Goal: Find specific page/section: Find specific page/section

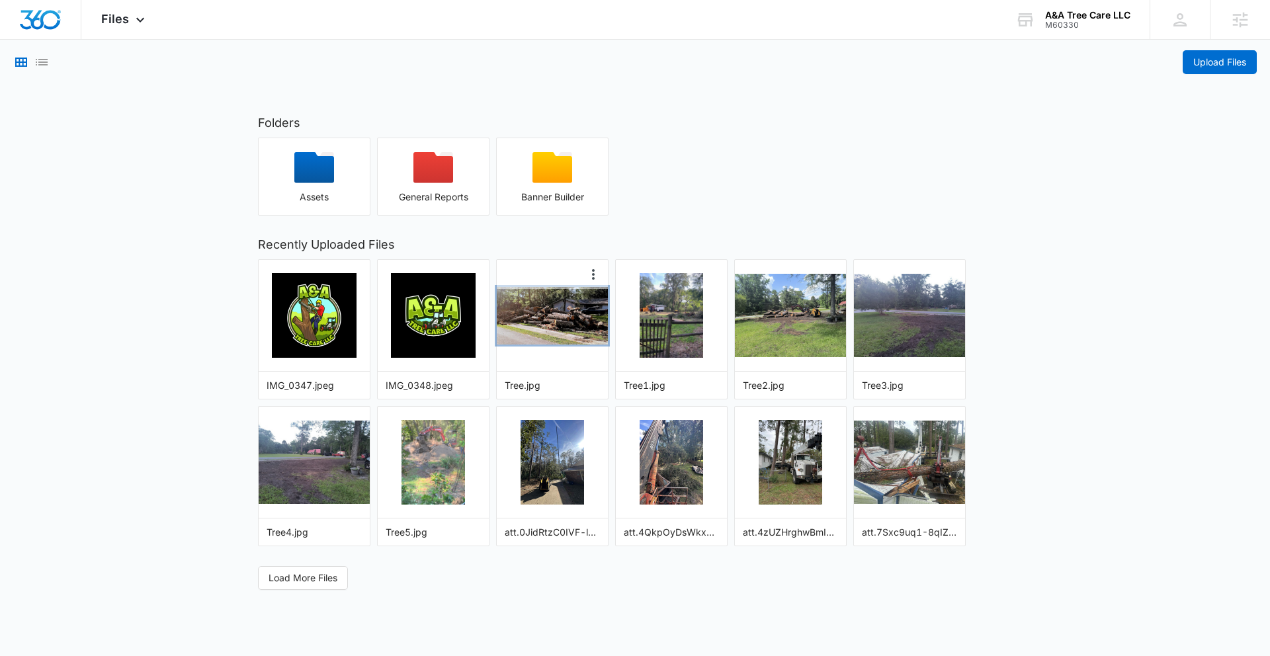
click at [569, 317] on img "button" at bounding box center [552, 316] width 111 height 58
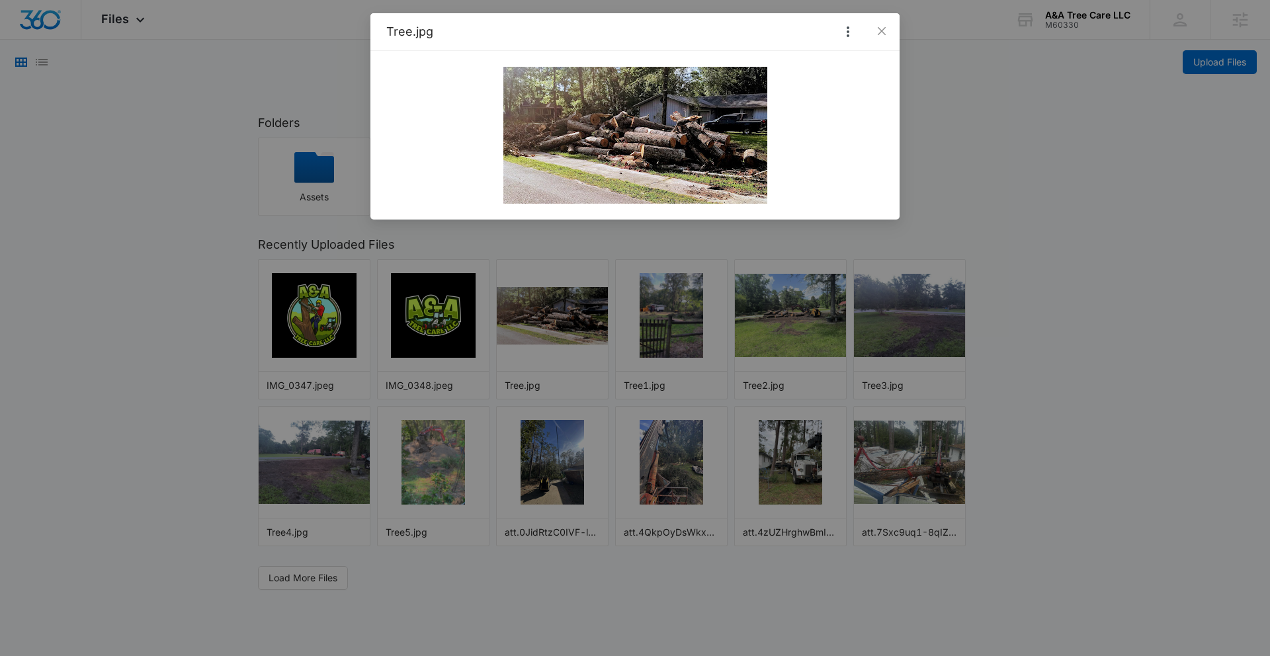
click at [673, 327] on div "Tree.jpg" at bounding box center [635, 328] width 1270 height 656
click at [673, 328] on div "Tree.jpg" at bounding box center [635, 328] width 1270 height 656
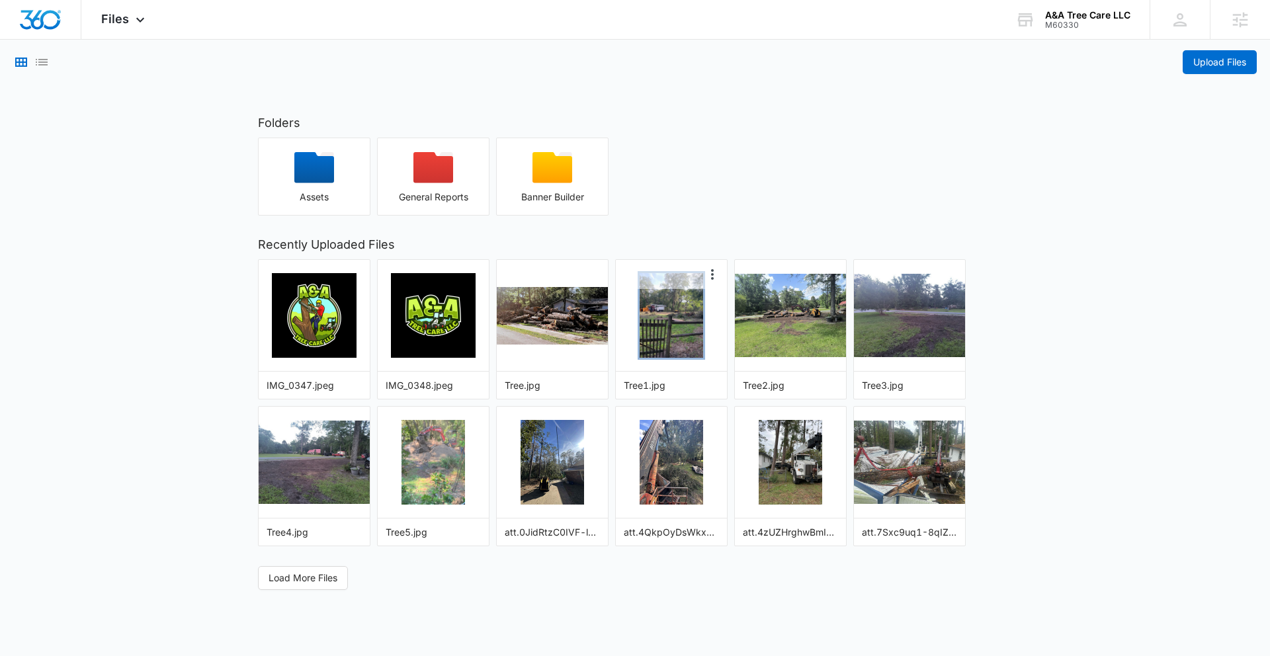
click at [674, 327] on img "button" at bounding box center [672, 315] width 64 height 85
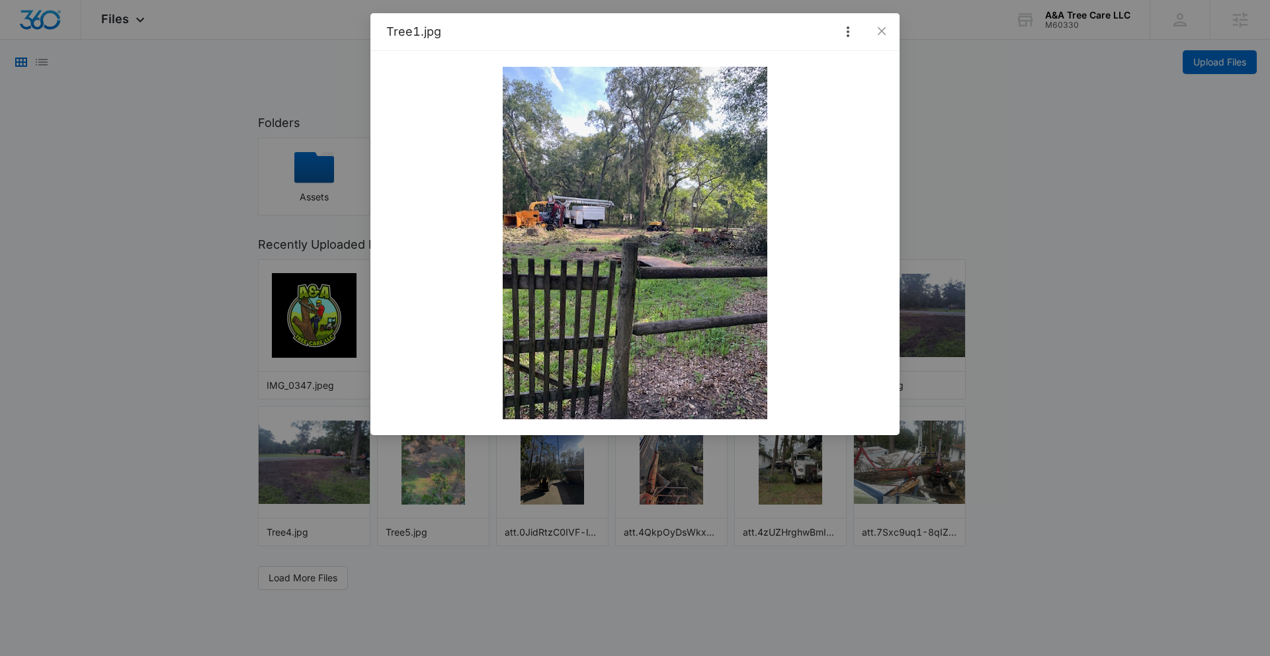
drag, startPoint x: 1029, startPoint y: 302, endPoint x: 1009, endPoint y: 306, distance: 19.6
click at [1013, 305] on div "Tree1.jpg" at bounding box center [635, 328] width 1270 height 656
drag, startPoint x: 1093, startPoint y: 285, endPoint x: 964, endPoint y: 285, distance: 129.0
click at [1086, 285] on div "Tree1.jpg" at bounding box center [635, 328] width 1270 height 656
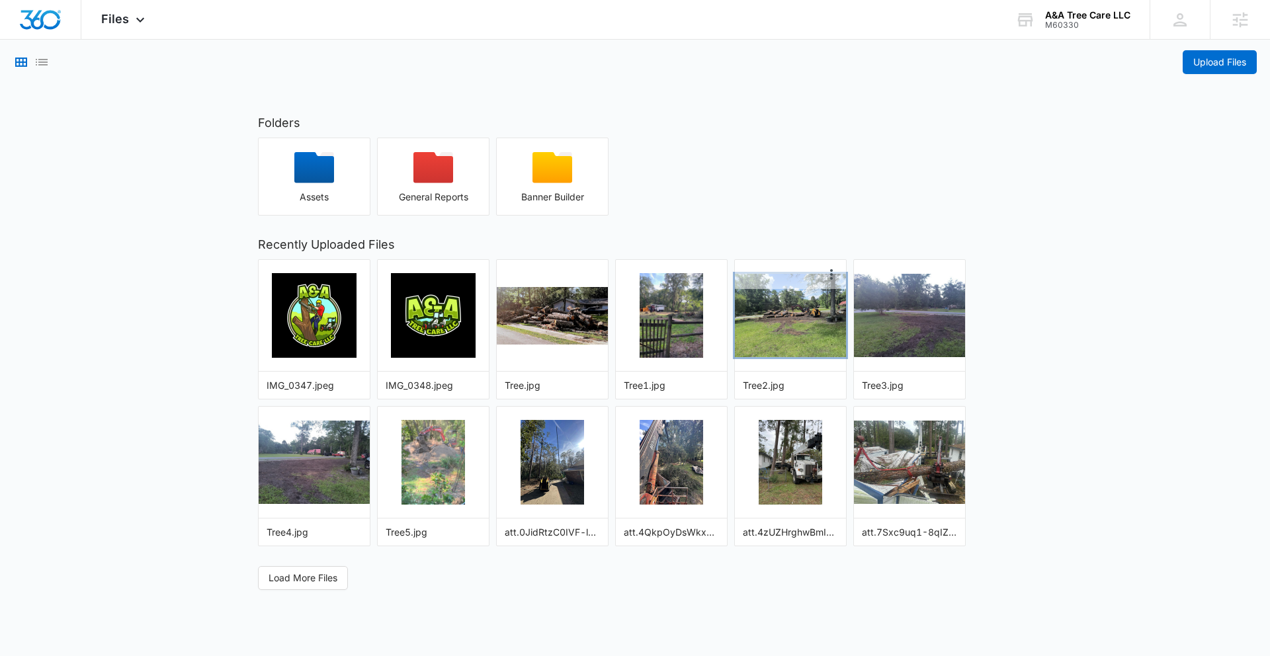
click at [804, 307] on img "button" at bounding box center [790, 315] width 111 height 83
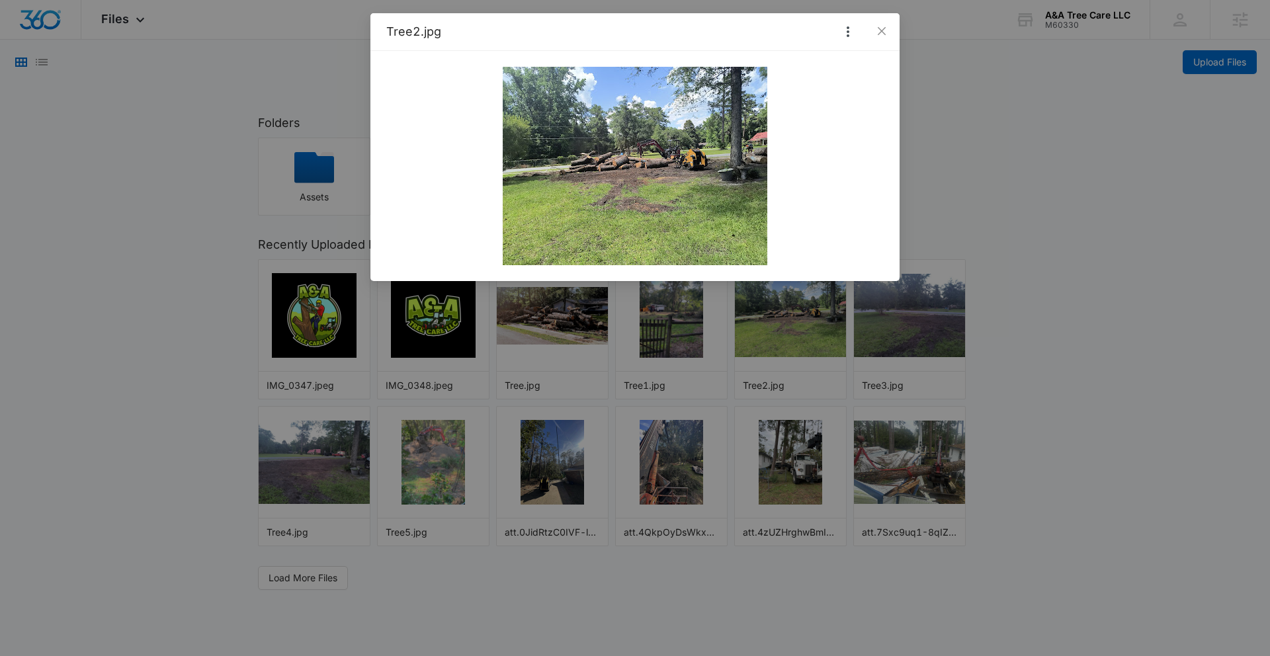
click at [1058, 245] on div "Tree2.jpg" at bounding box center [635, 328] width 1270 height 656
drag, startPoint x: 1057, startPoint y: 245, endPoint x: 1028, endPoint y: 235, distance: 31.0
click at [1057, 245] on div "Tree2.jpg" at bounding box center [635, 328] width 1270 height 656
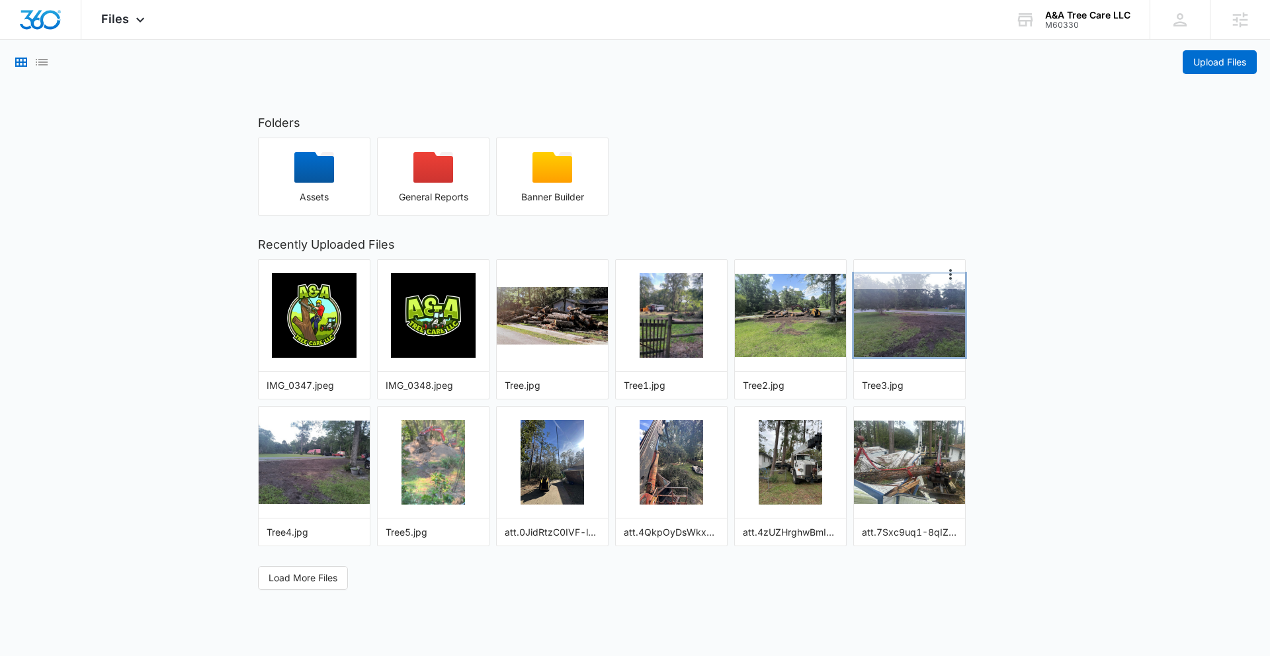
click at [919, 322] on img "button" at bounding box center [909, 315] width 111 height 83
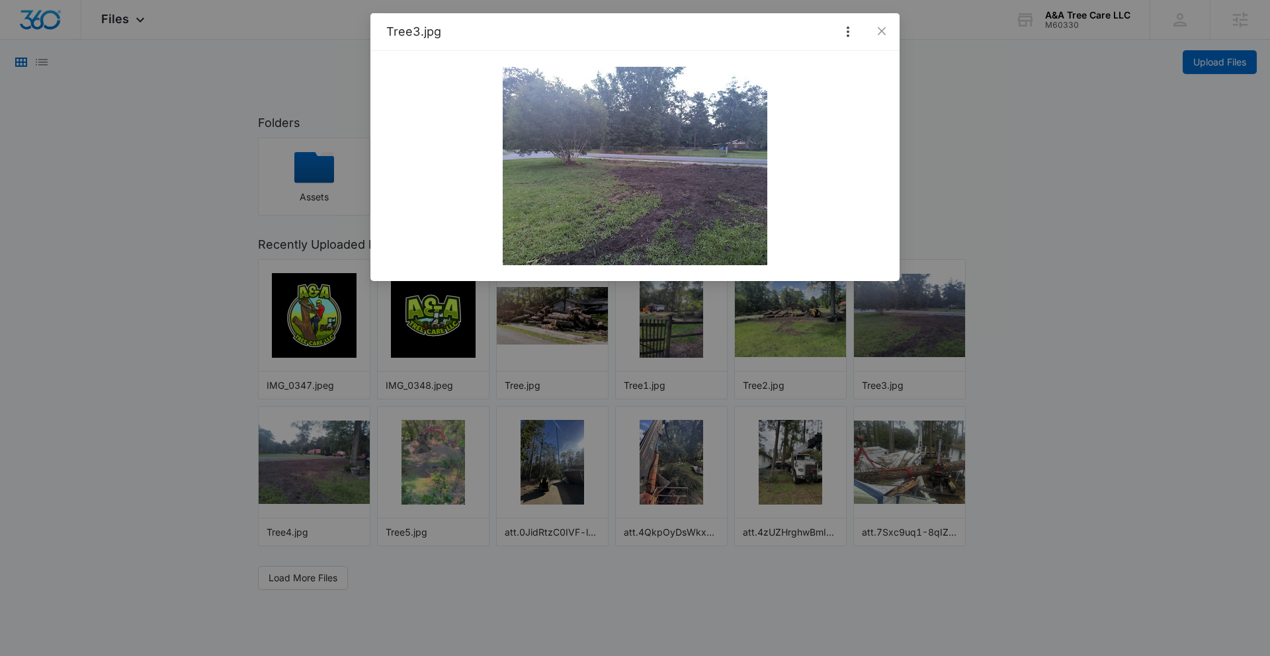
click at [1078, 346] on div "Tree3.jpg" at bounding box center [635, 328] width 1270 height 656
drag, startPoint x: 1242, startPoint y: 330, endPoint x: 1234, endPoint y: 331, distance: 8.0
click at [1238, 330] on div "Tree3.jpg" at bounding box center [635, 328] width 1270 height 656
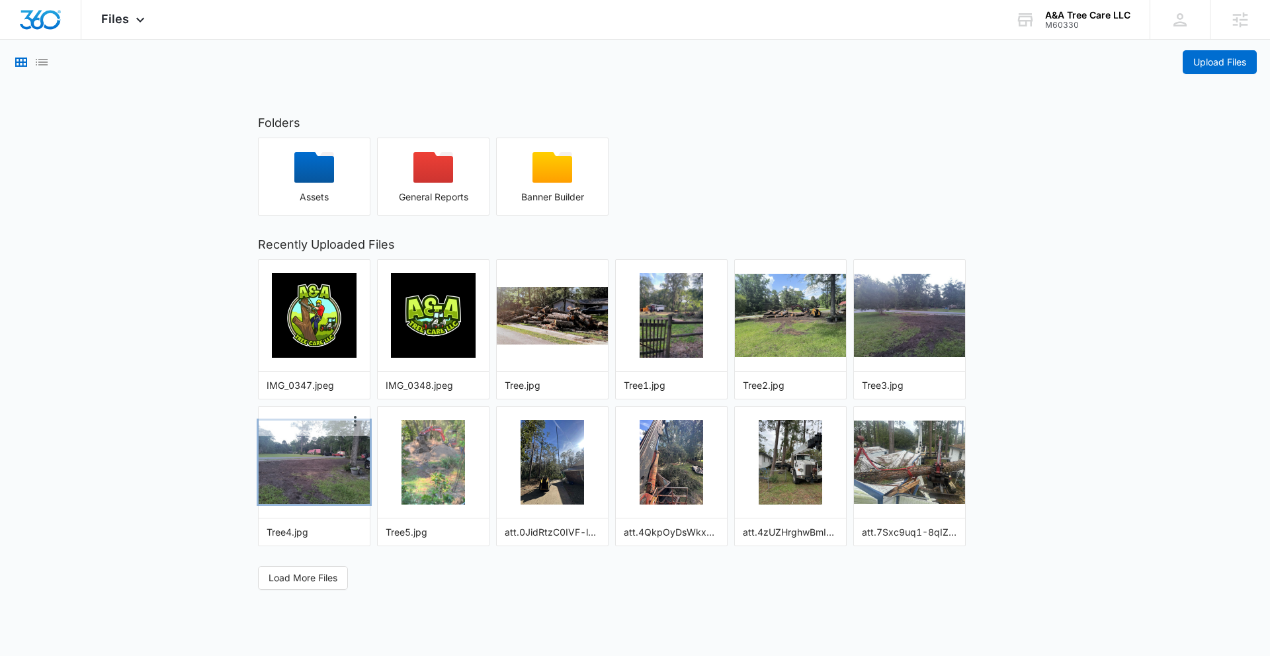
click at [345, 458] on img "button" at bounding box center [314, 462] width 111 height 83
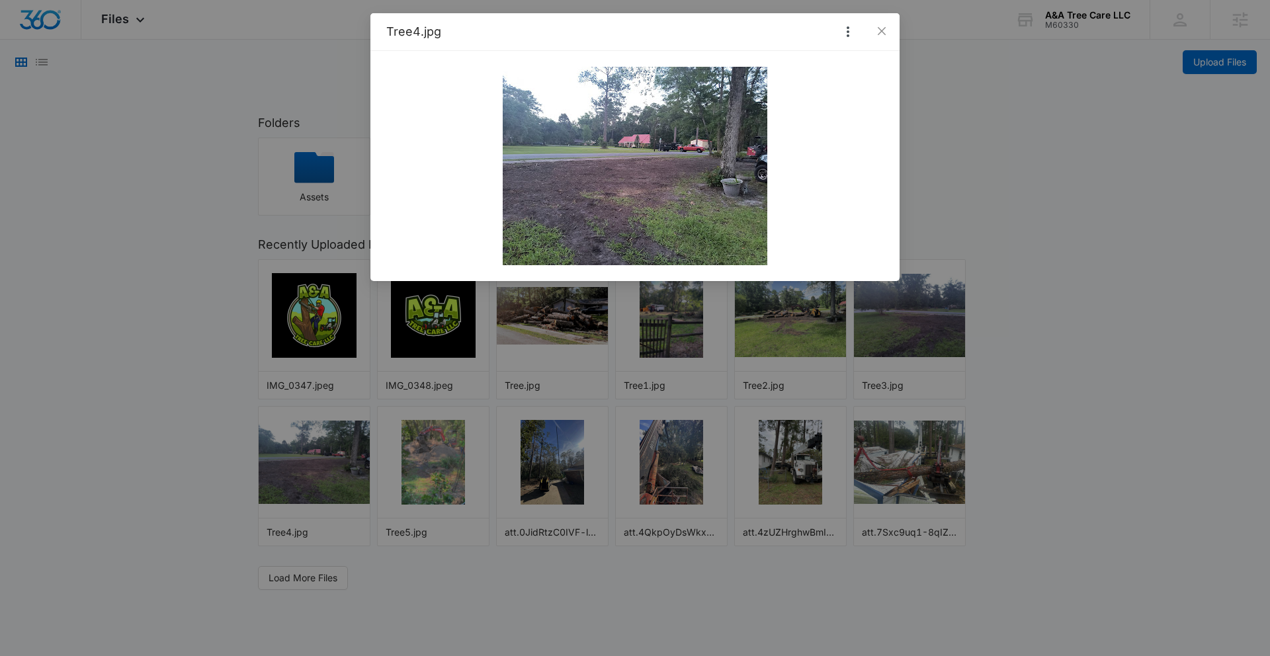
drag, startPoint x: 1136, startPoint y: 293, endPoint x: 1105, endPoint y: 305, distance: 33.9
click at [1136, 294] on div "Tree4.jpg" at bounding box center [635, 328] width 1270 height 656
click at [1096, 323] on div "Tree4.jpg" at bounding box center [635, 328] width 1270 height 656
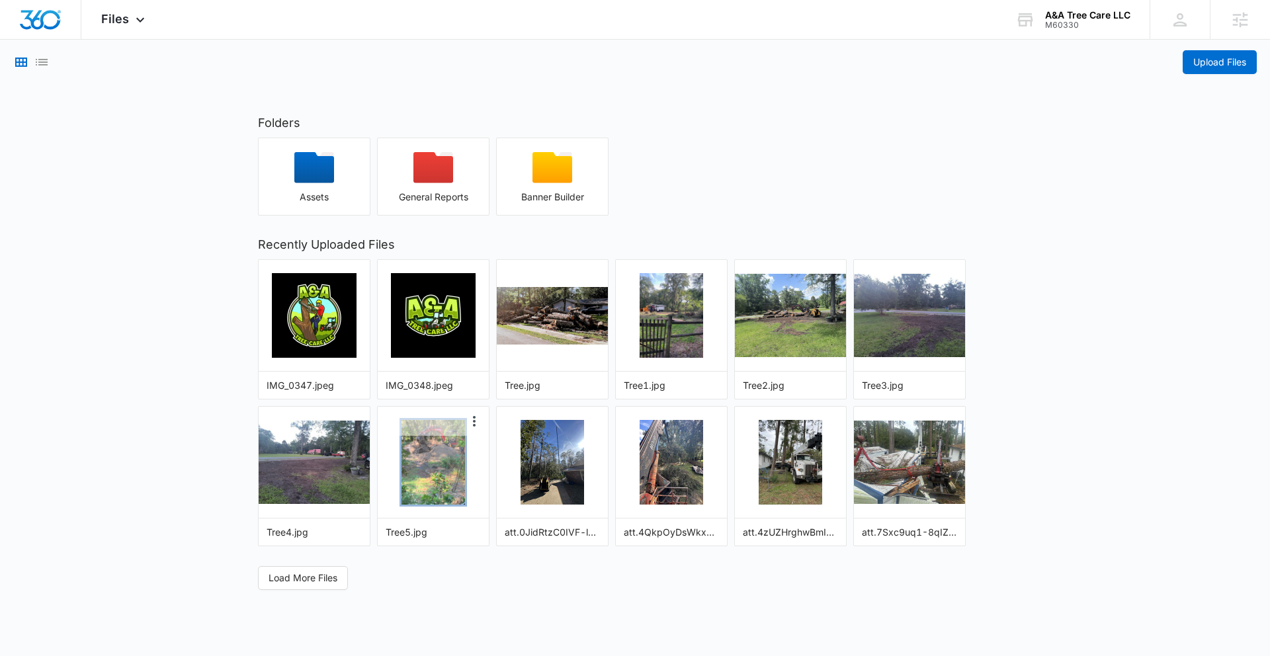
click at [430, 465] on img "button" at bounding box center [434, 462] width 64 height 85
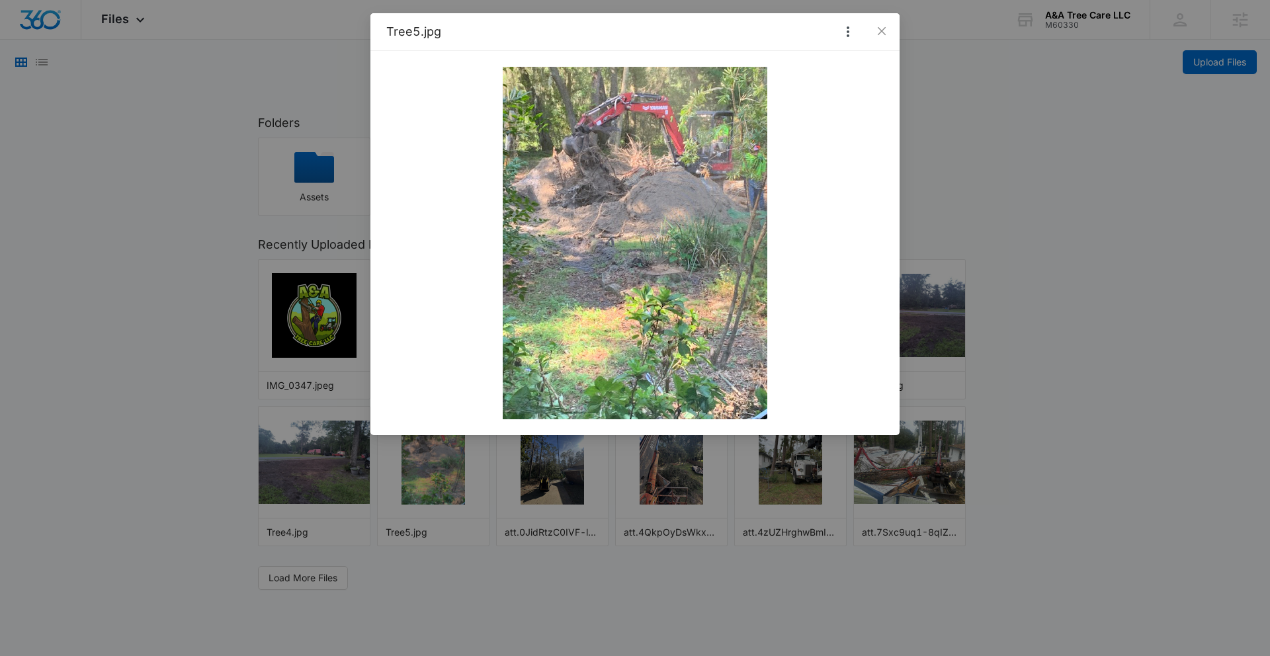
click at [1062, 232] on div "Tree5.jpg" at bounding box center [635, 328] width 1270 height 656
drag, startPoint x: 1187, startPoint y: 257, endPoint x: 1138, endPoint y: 289, distance: 58.3
click at [1187, 257] on div "Tree5.jpg" at bounding box center [635, 328] width 1270 height 656
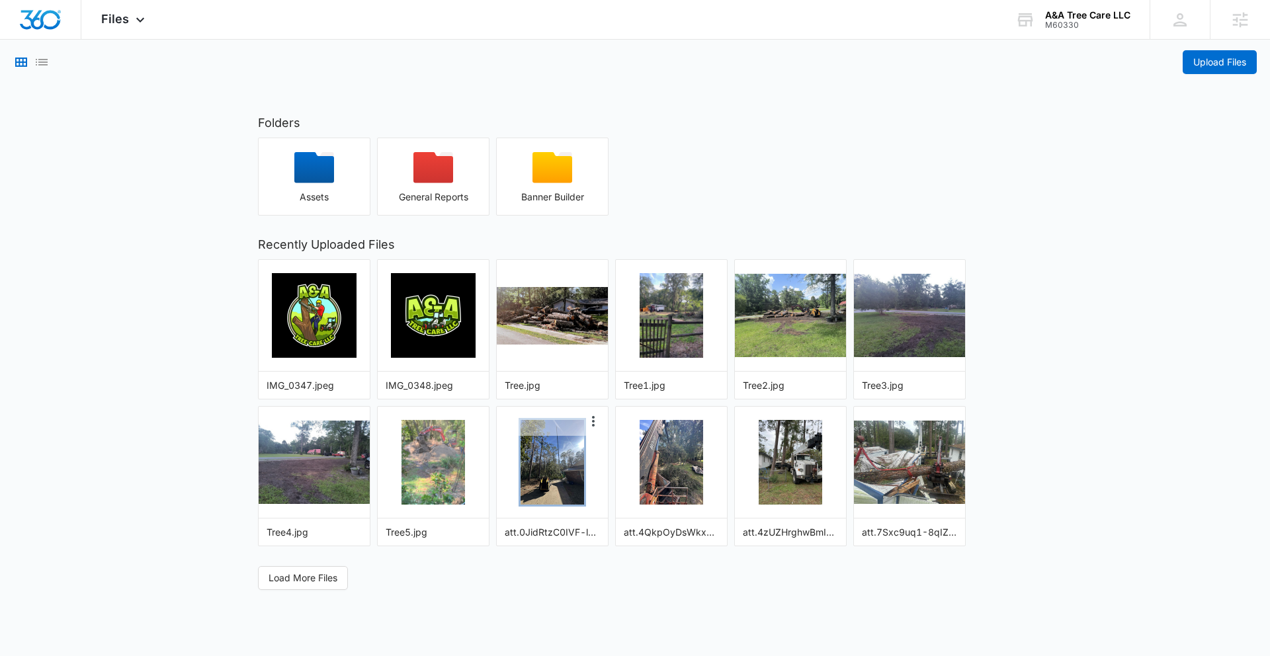
click at [548, 473] on img "button" at bounding box center [553, 462] width 64 height 85
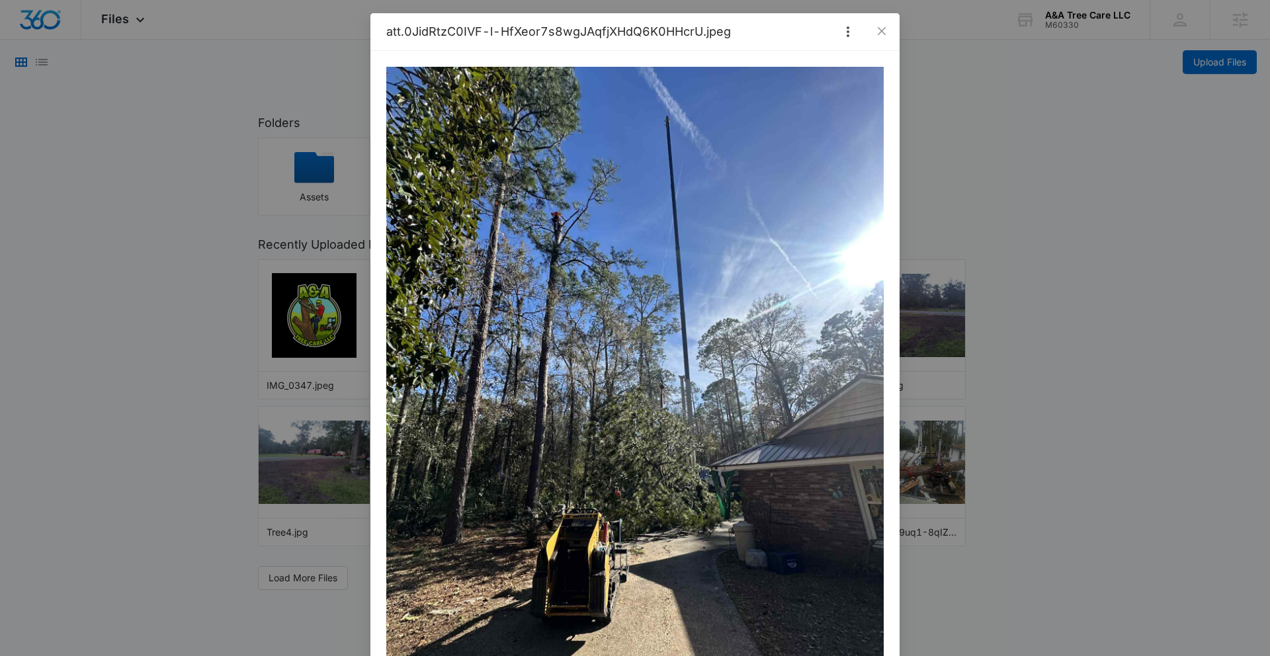
click at [1033, 223] on div "att.0JidRtzC0IVF-l-HfXeor7s8wgJAqfjXHdQ6K0HHcrU.jpeg" at bounding box center [635, 328] width 1270 height 656
click at [1033, 222] on div "att.0JidRtzC0IVF-l-HfXeor7s8wgJAqfjXHdQ6K0HHcrU.jpeg" at bounding box center [635, 328] width 1270 height 656
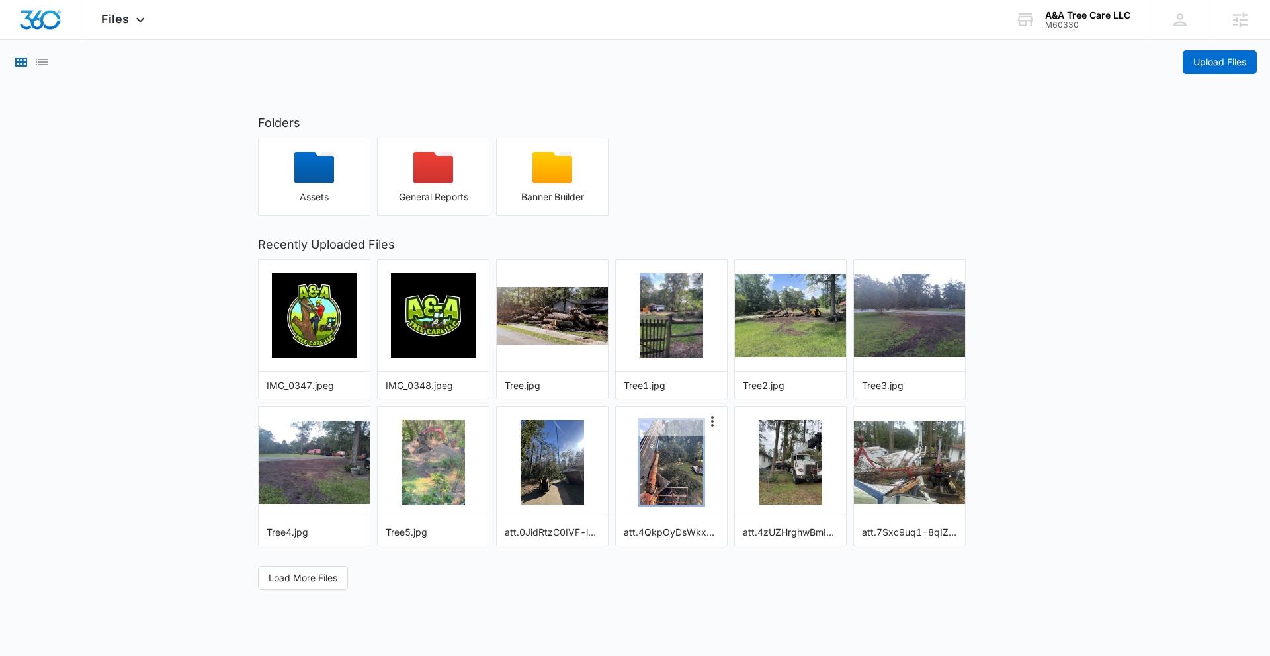
click at [684, 450] on img "button" at bounding box center [672, 462] width 64 height 85
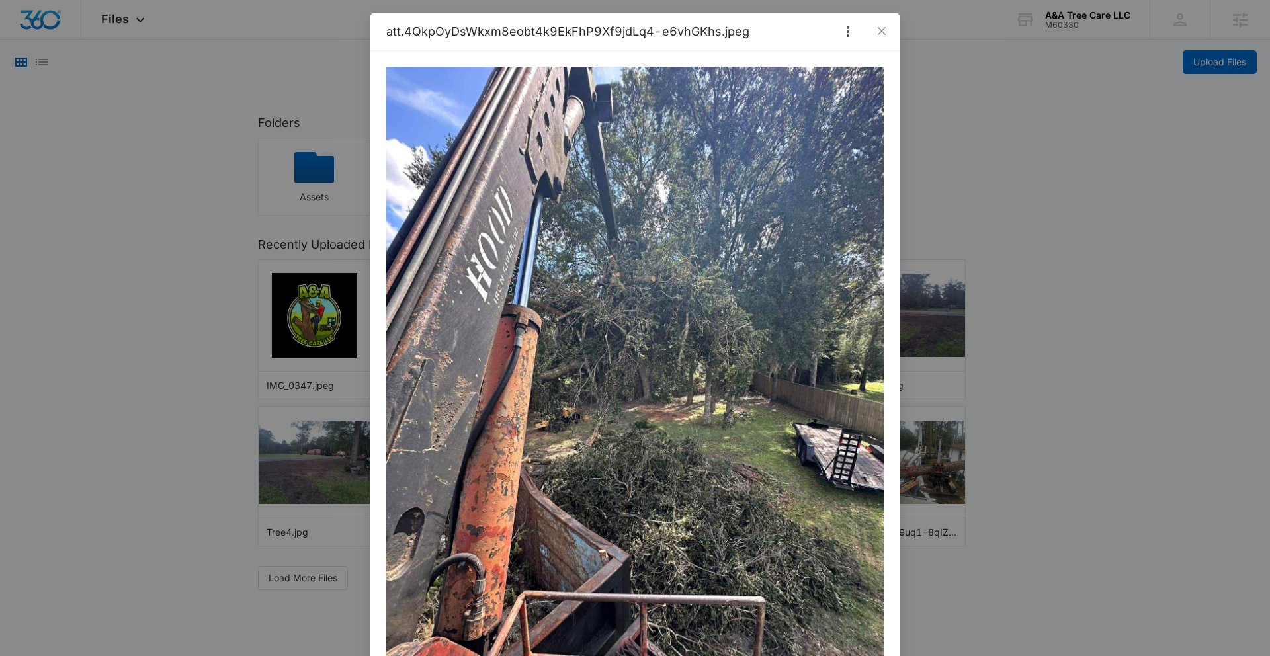
click at [1015, 247] on div "att.4QkpOyDsWkxm8eobt4k9EkFhP9Xf9jdLq4-e6vhGKhs.jpeg" at bounding box center [635, 328] width 1270 height 656
click at [1016, 247] on div "att.4QkpOyDsWkxm8eobt4k9EkFhP9Xf9jdLq4-e6vhGKhs.jpeg" at bounding box center [635, 328] width 1270 height 656
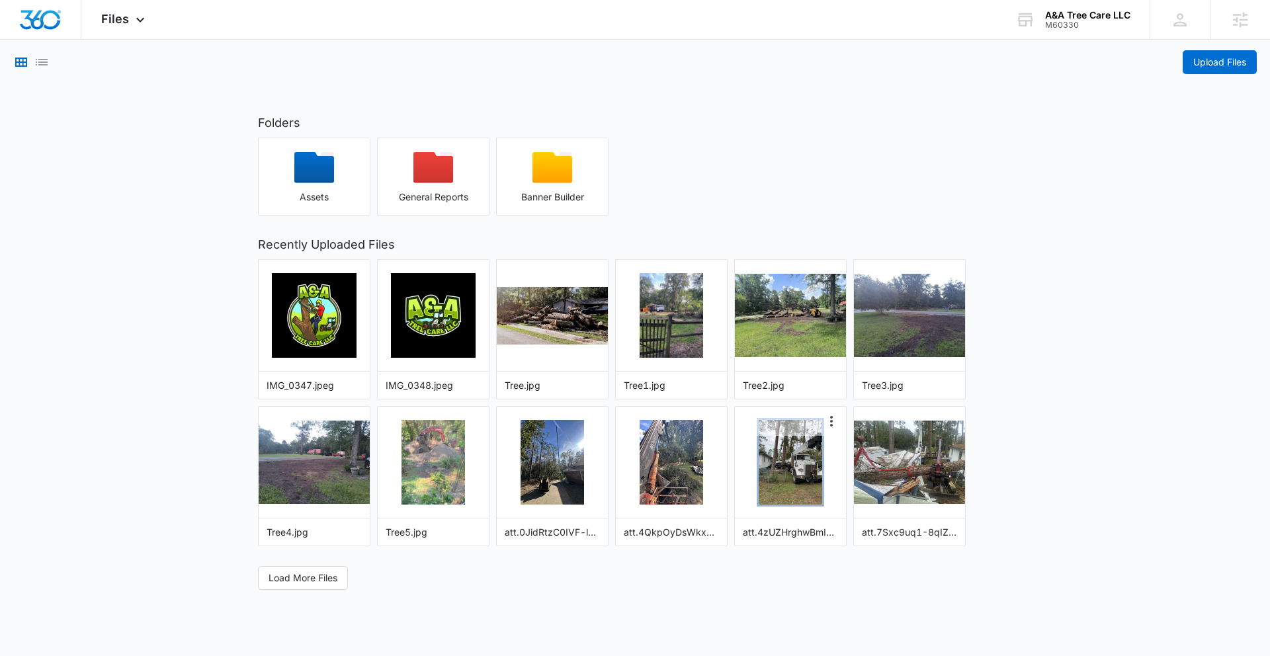
click at [799, 452] on img "button" at bounding box center [791, 462] width 64 height 85
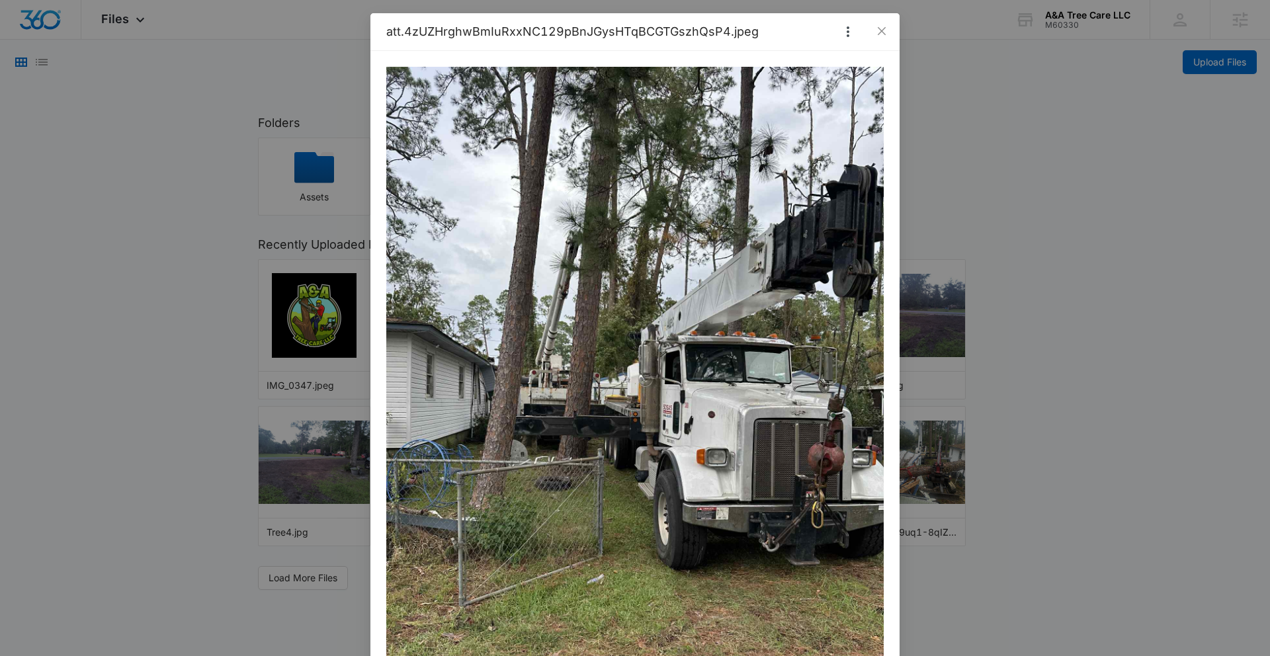
click at [1043, 235] on div "att.4zUZHrghwBmIuRxxNC129pBnJGysHTqBCGTGszhQsP4.jpeg" at bounding box center [635, 328] width 1270 height 656
click at [1052, 258] on div "att.4zUZHrghwBmIuRxxNC129pBnJGysHTqBCGTGszhQsP4.jpeg" at bounding box center [635, 328] width 1270 height 656
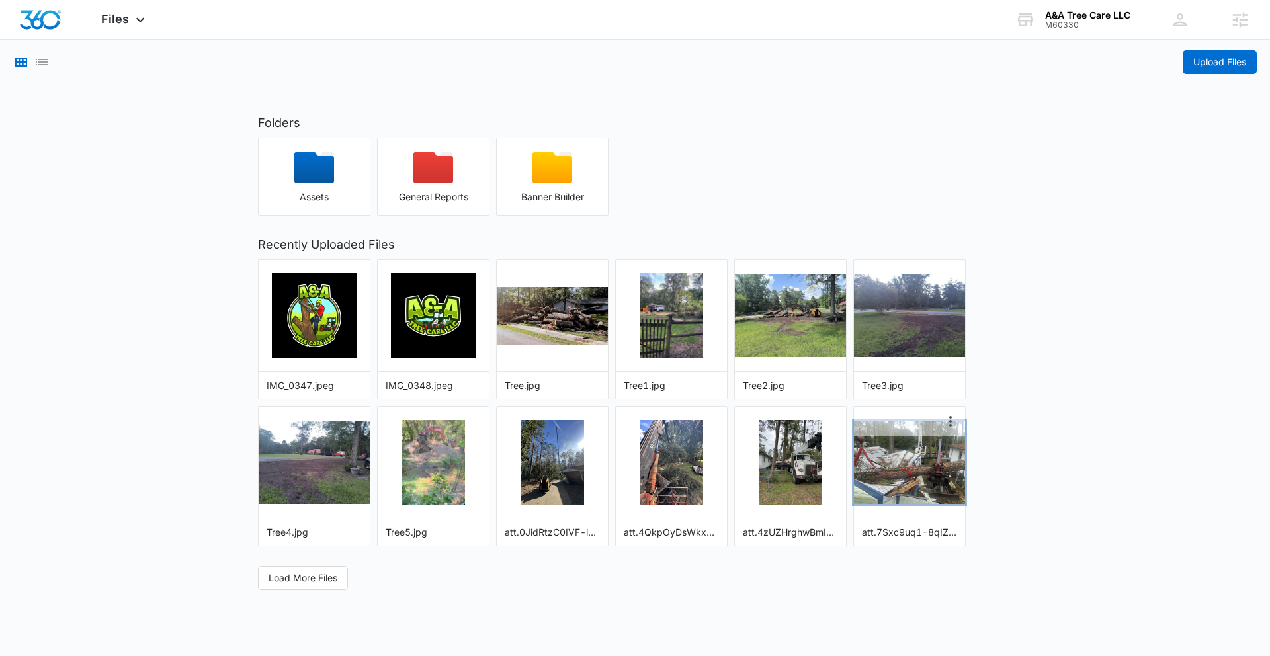
click at [941, 454] on img "button" at bounding box center [909, 462] width 111 height 83
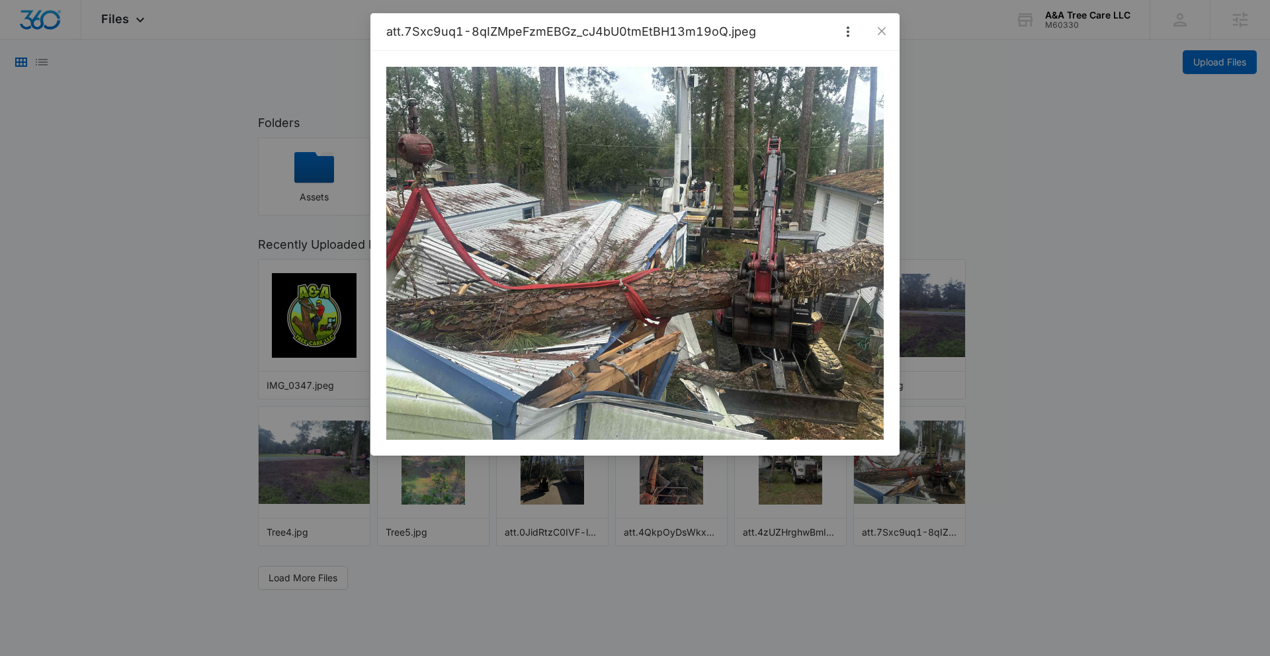
click at [292, 54] on div "att.7Sxc9uq1-8qIZMpeFzmEBGz_cJ4bU0tmEtBH13m19oQ.jpeg" at bounding box center [635, 328] width 1270 height 656
click at [282, 70] on div "att.7Sxc9uq1-8qIZMpeFzmEBGz_cJ4bU0tmEtBH13m19oQ.jpeg" at bounding box center [635, 328] width 1270 height 656
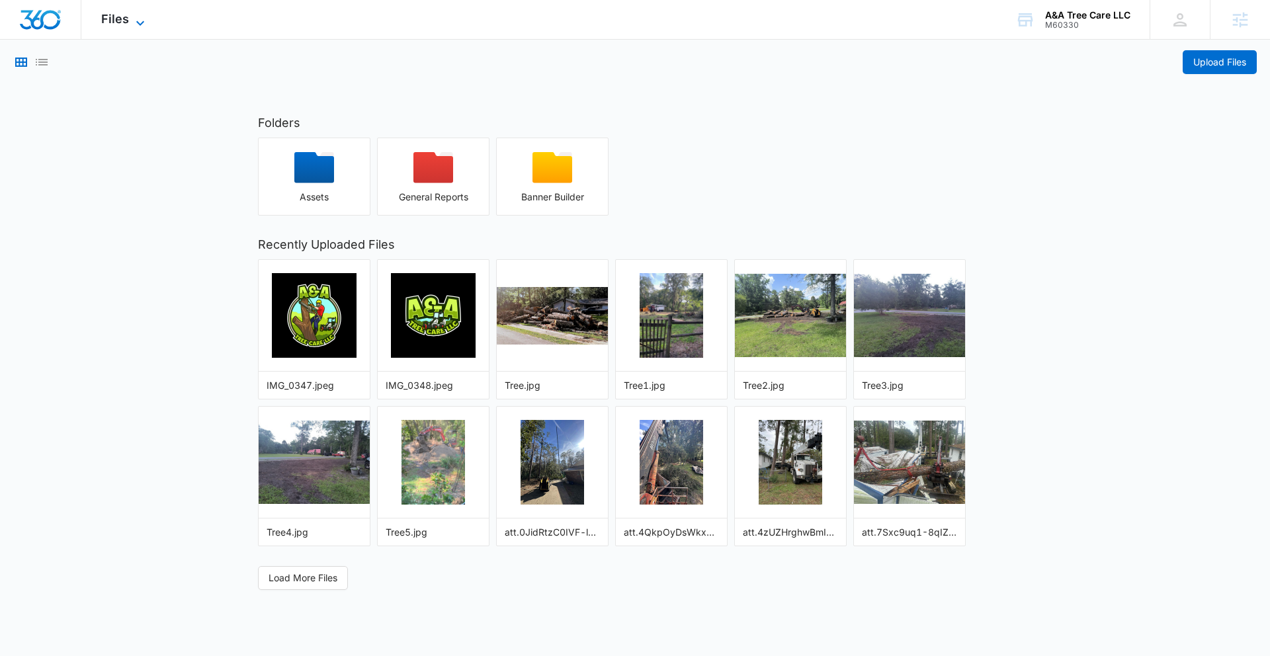
click at [143, 22] on icon at bounding box center [140, 23] width 16 height 16
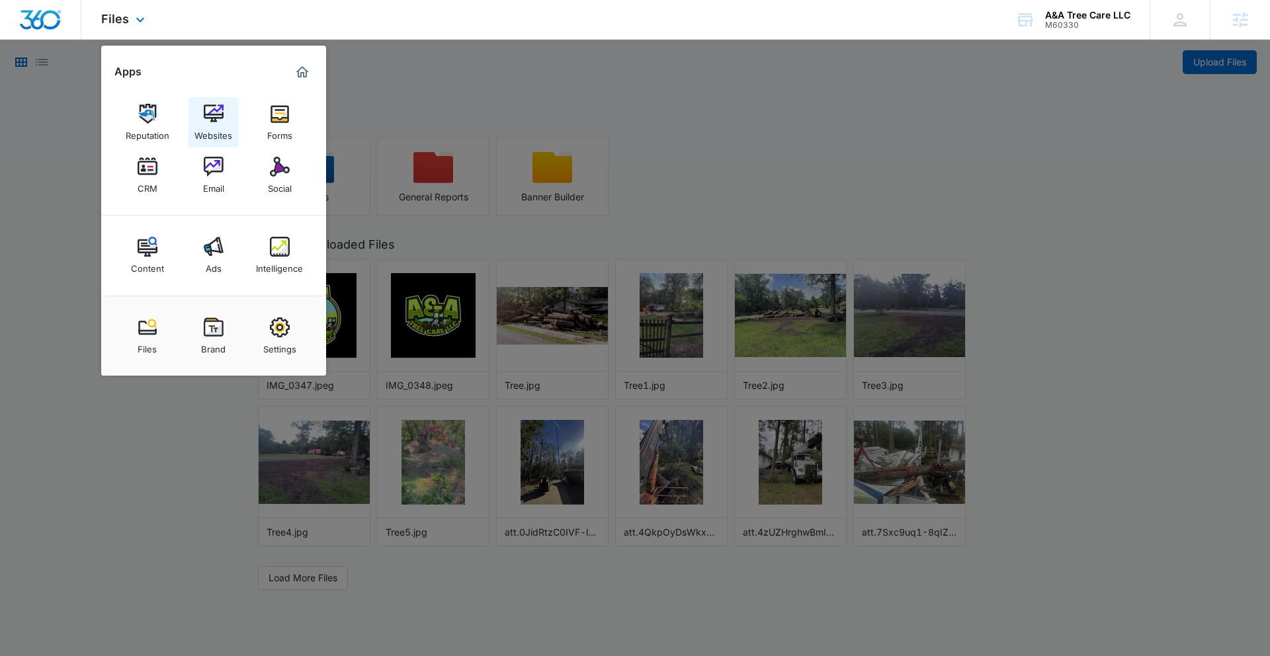
click at [215, 118] on img at bounding box center [214, 114] width 20 height 20
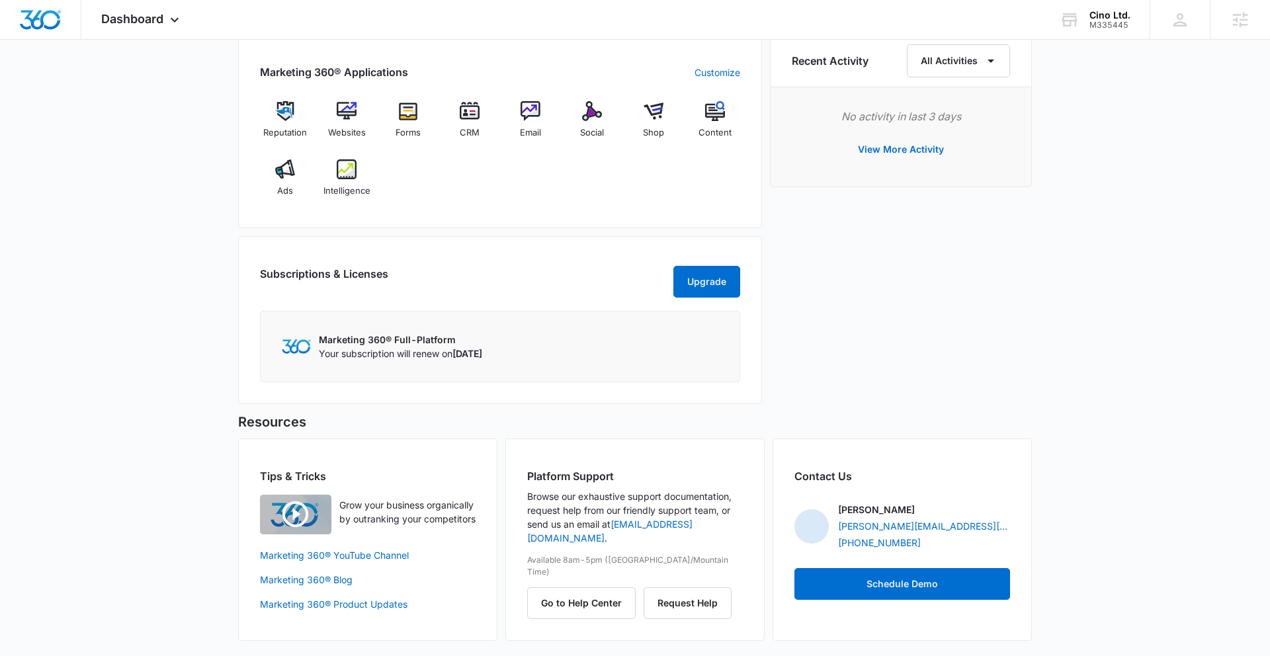
scroll to position [826, 0]
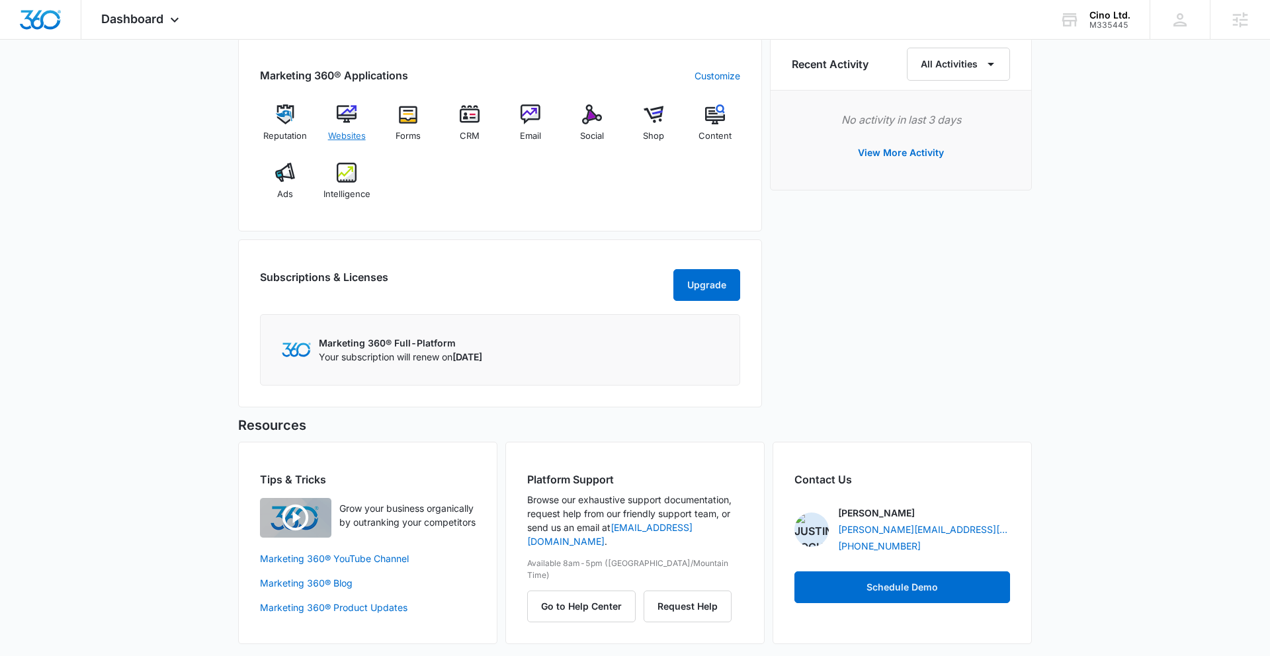
click at [352, 114] on img at bounding box center [347, 115] width 20 height 20
